Goal: Task Accomplishment & Management: Complete application form

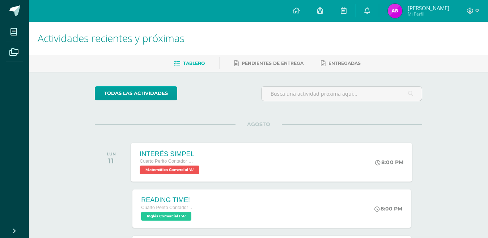
scroll to position [109, 0]
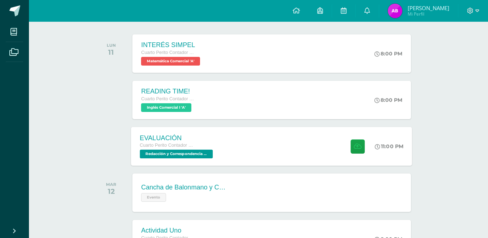
click at [248, 159] on div "EVALUACIÓN Cuarto Perito Contador con Orientación en Computación Redacción y Co…" at bounding box center [271, 146] width 281 height 39
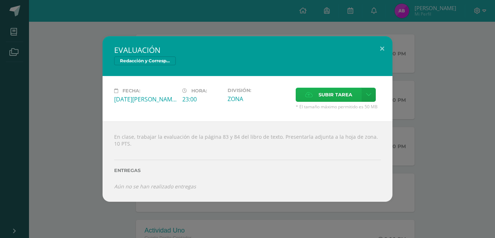
click at [343, 99] on span "Subir tarea" at bounding box center [335, 94] width 34 height 13
click at [0, 0] on input "Subir tarea" at bounding box center [0, 0] width 0 height 0
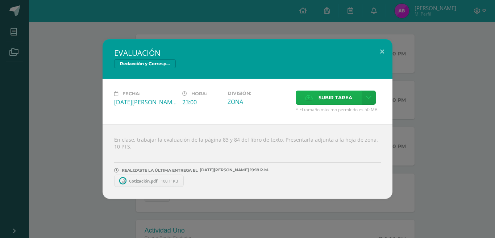
click at [337, 93] on span "Subir tarea" at bounding box center [335, 97] width 34 height 13
click at [0, 0] on input "Subir tarea" at bounding box center [0, 0] width 0 height 0
click at [212, 182] on span "Crédito.pdf" at bounding box center [219, 180] width 30 height 5
click at [257, 184] on span at bounding box center [257, 181] width 12 height 8
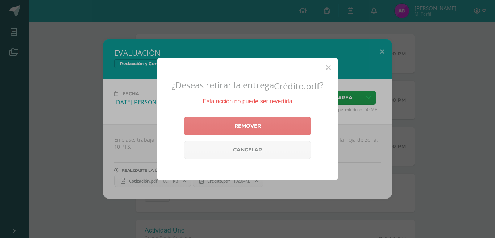
click at [262, 127] on link "Remover" at bounding box center [247, 126] width 127 height 18
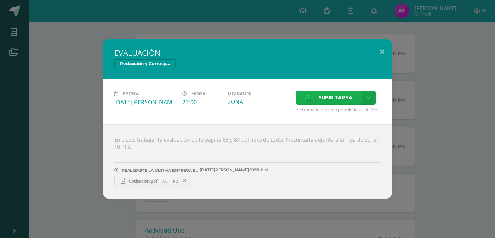
click at [332, 96] on span "Subir tarea" at bounding box center [335, 97] width 34 height 13
click at [0, 0] on input "Subir tarea" at bounding box center [0, 0] width 0 height 0
click at [167, 178] on span "100.11KB" at bounding box center [169, 180] width 17 height 5
click at [206, 180] on span "Crédito 1.pdf" at bounding box center [220, 180] width 33 height 5
click at [385, 52] on button at bounding box center [382, 51] width 21 height 25
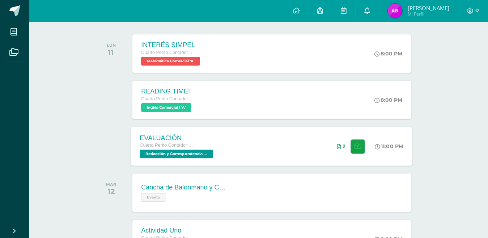
click at [331, 156] on div "2" at bounding box center [352, 146] width 44 height 39
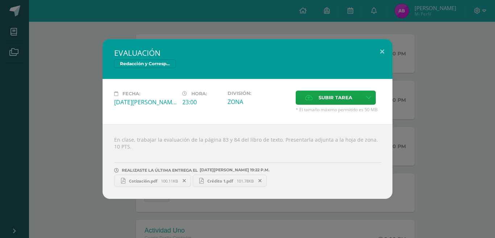
click at [257, 180] on span at bounding box center [260, 181] width 12 height 8
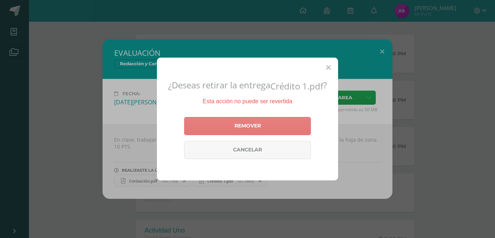
drag, startPoint x: 259, startPoint y: 122, endPoint x: 259, endPoint y: 131, distance: 8.4
click at [259, 123] on link "Remover" at bounding box center [247, 126] width 127 height 18
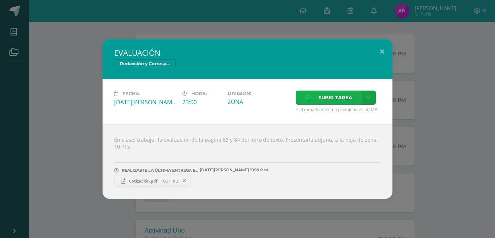
click at [331, 95] on span "Subir tarea" at bounding box center [335, 97] width 34 height 13
click at [0, 0] on input "Subir tarea" at bounding box center [0, 0] width 0 height 0
click at [377, 51] on button at bounding box center [382, 51] width 21 height 25
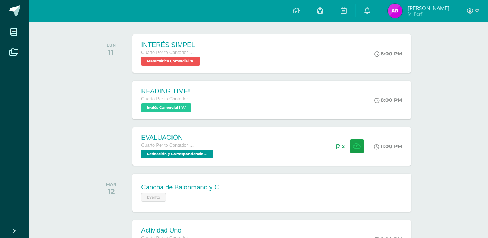
click at [286, 129] on div "EVALUACIÓN Cuarto Perito Contador con Orientación en Computación Redacción y Co…" at bounding box center [272, 146] width 278 height 38
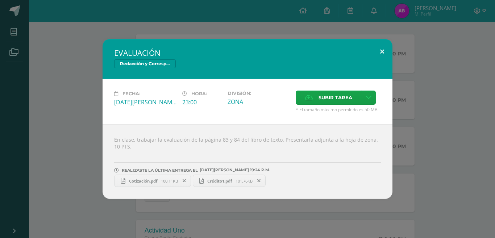
click at [380, 56] on button at bounding box center [382, 51] width 21 height 25
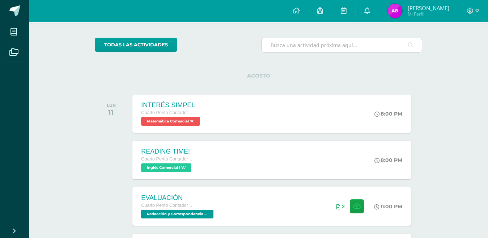
scroll to position [0, 0]
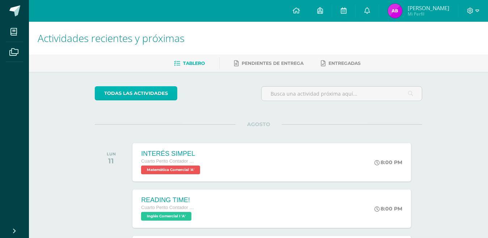
click at [153, 100] on link "todas las Actividades" at bounding box center [136, 93] width 83 height 14
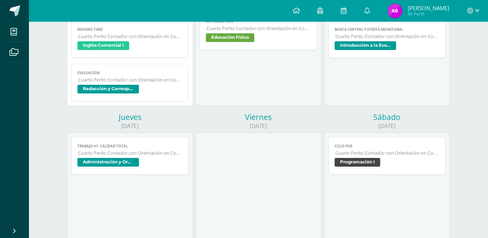
scroll to position [181, 0]
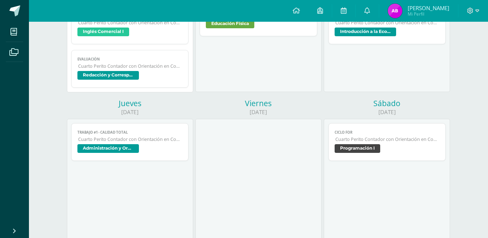
click at [182, 77] on span "Redacción y Correspondencia Mercantil" at bounding box center [129, 76] width 105 height 11
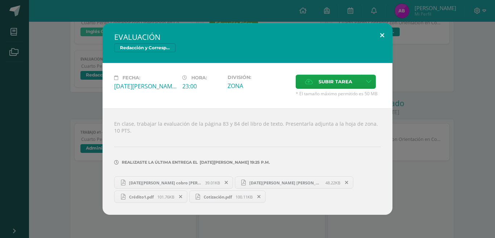
click at [375, 34] on button at bounding box center [382, 35] width 21 height 25
